Goal: Task Accomplishment & Management: Use online tool/utility

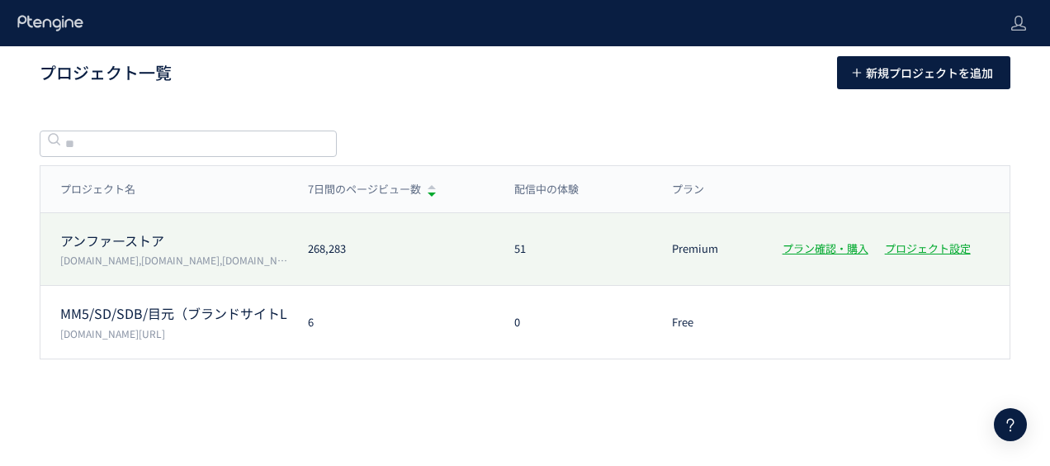
click at [136, 251] on div "アンファーストア [DOMAIN_NAME],[DOMAIN_NAME],[DOMAIN_NAME],[DOMAIN_NAME]" at bounding box center [164, 249] width 248 height 36
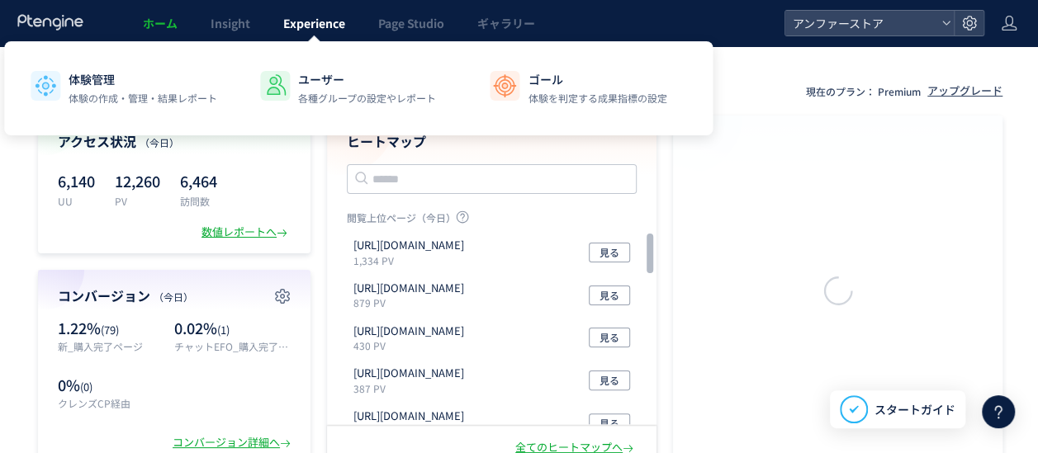
click at [281, 21] on link "Experience" at bounding box center [314, 23] width 95 height 46
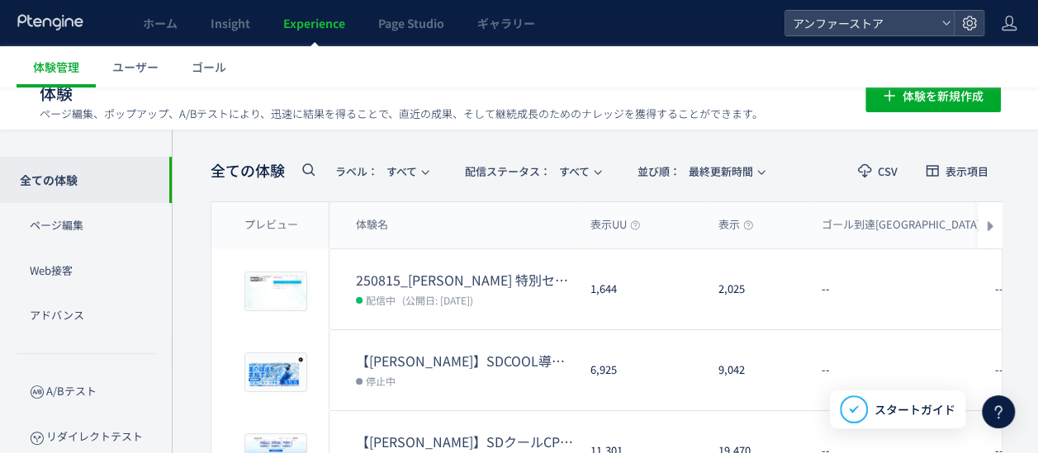
scroll to position [83, 0]
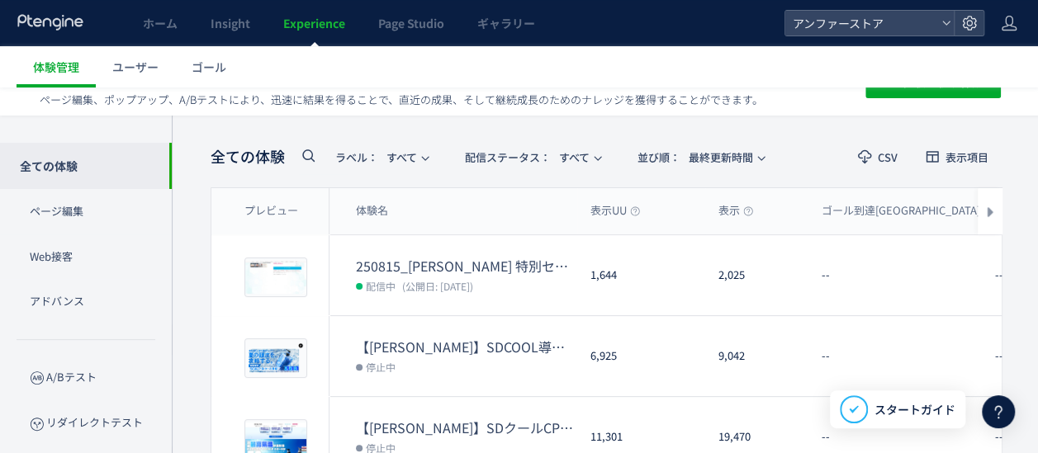
click at [310, 155] on icon at bounding box center [308, 155] width 20 height 20
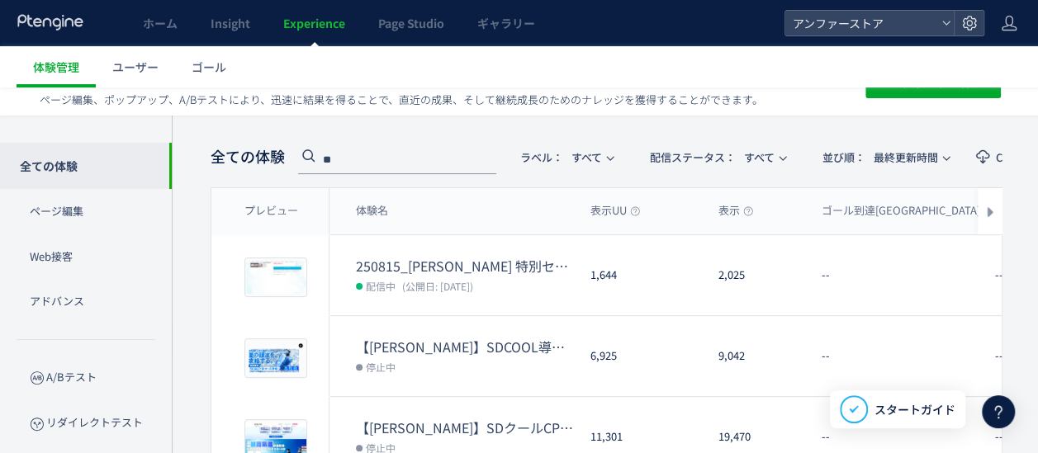
type input "*"
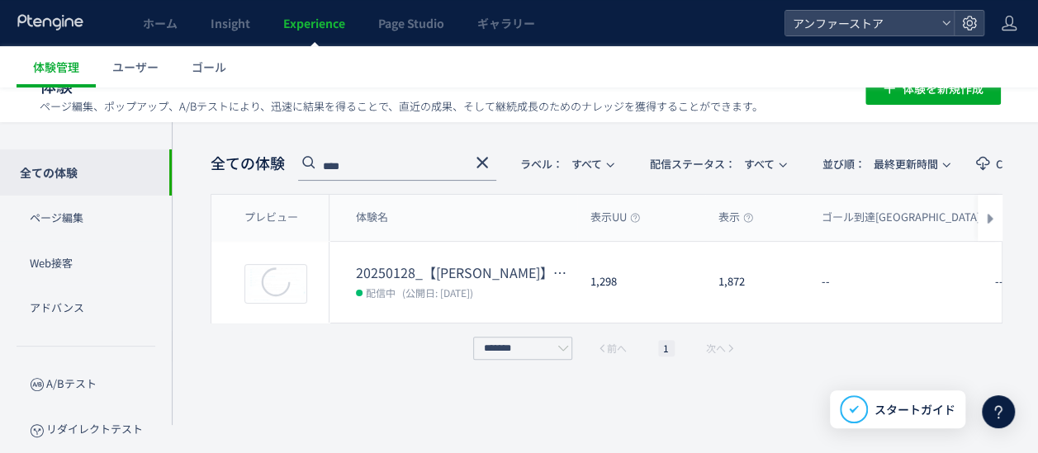
scroll to position [76, 0]
type input "****"
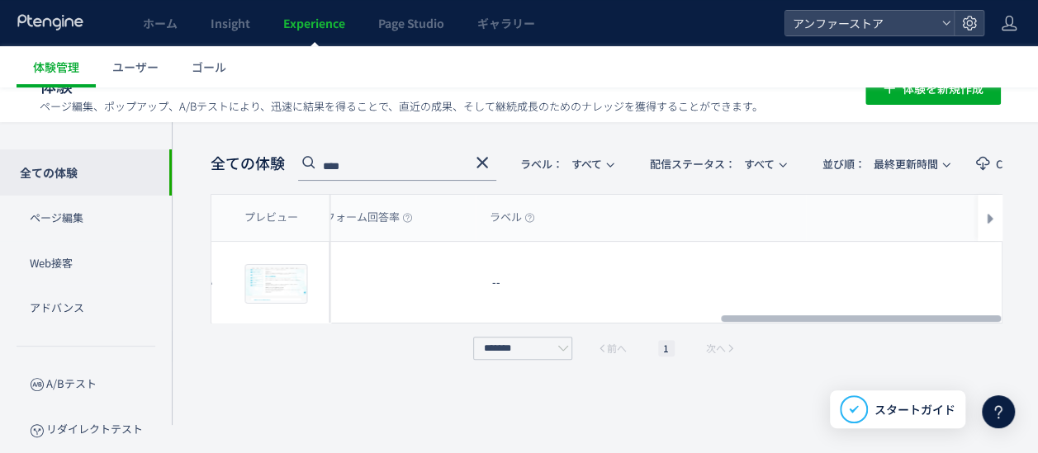
drag, startPoint x: 475, startPoint y: 310, endPoint x: 1009, endPoint y: 300, distance: 533.3
click at [1000, 314] on div at bounding box center [861, 319] width 280 height 10
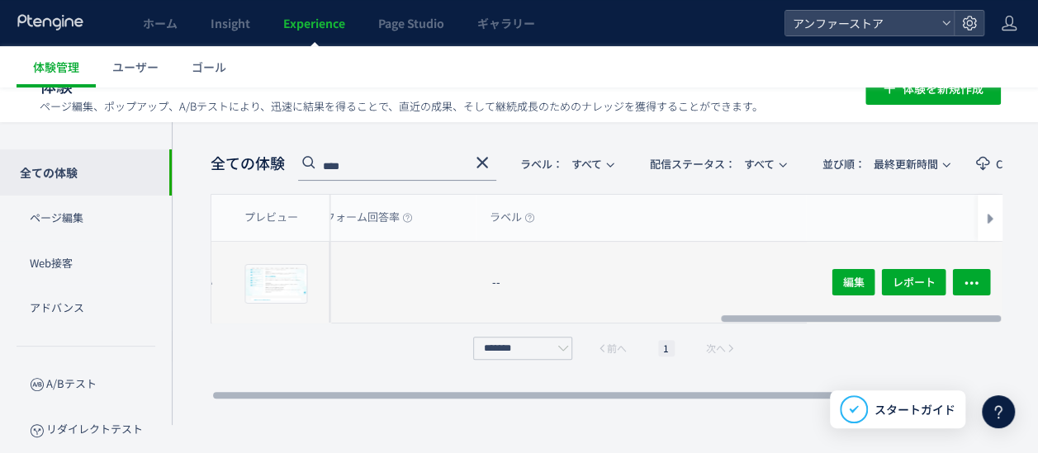
scroll to position [0, 1447]
click at [966, 275] on icon "button" at bounding box center [970, 283] width 17 height 17
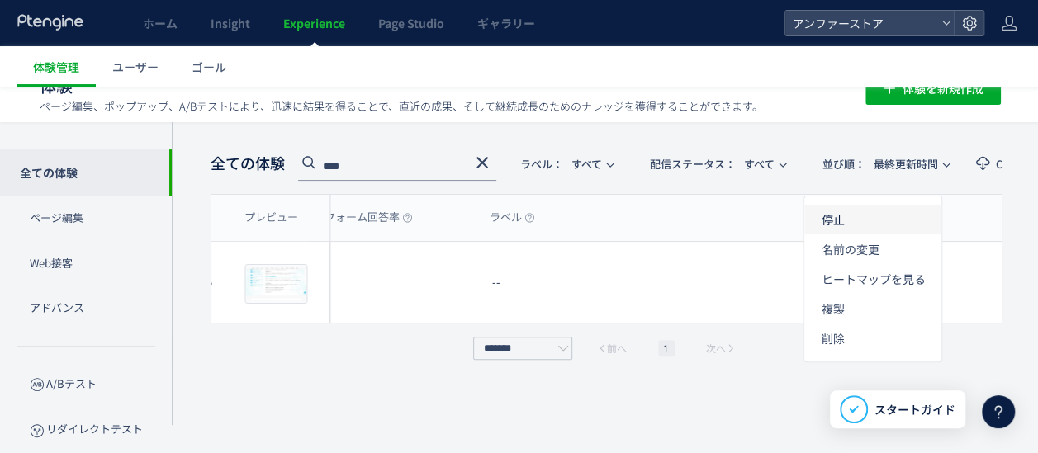
click at [835, 264] on li "停止" at bounding box center [872, 279] width 137 height 30
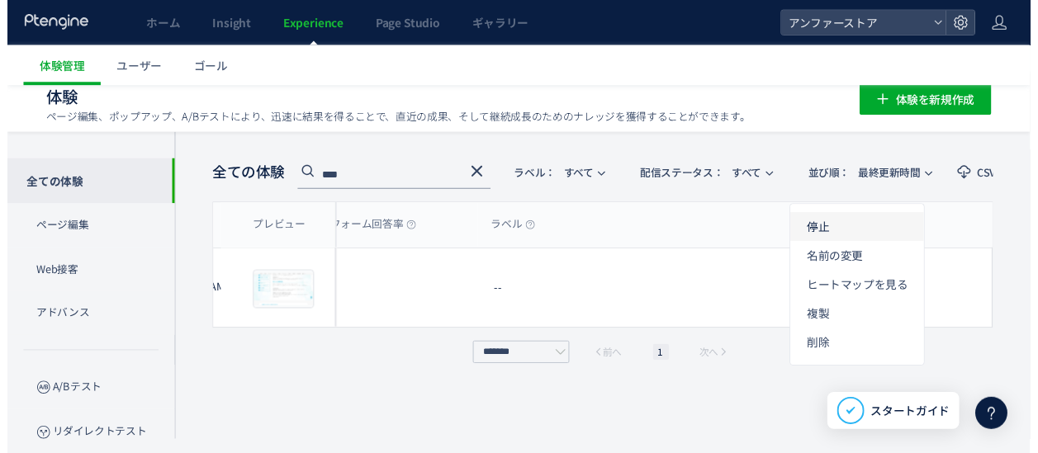
scroll to position [0, 1439]
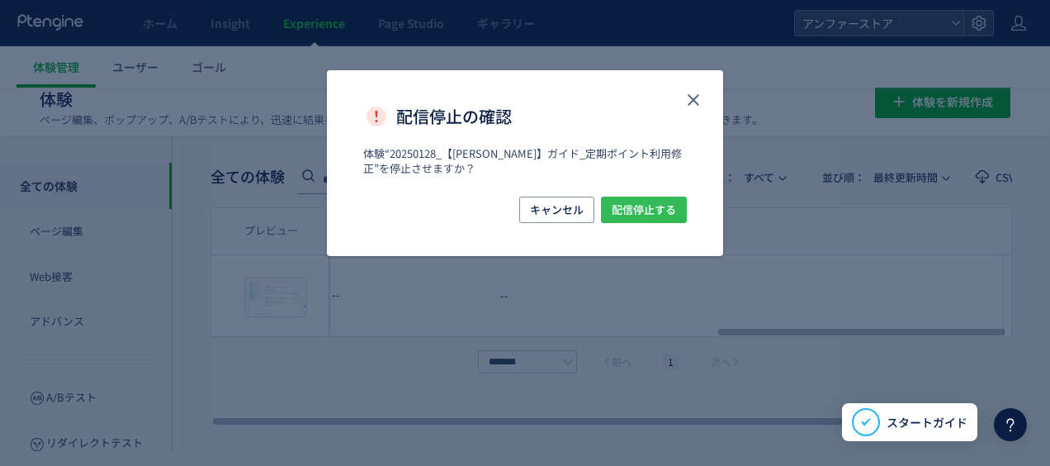
click at [660, 218] on span "配信停止する" at bounding box center [644, 209] width 64 height 26
